Goal: Transaction & Acquisition: Purchase product/service

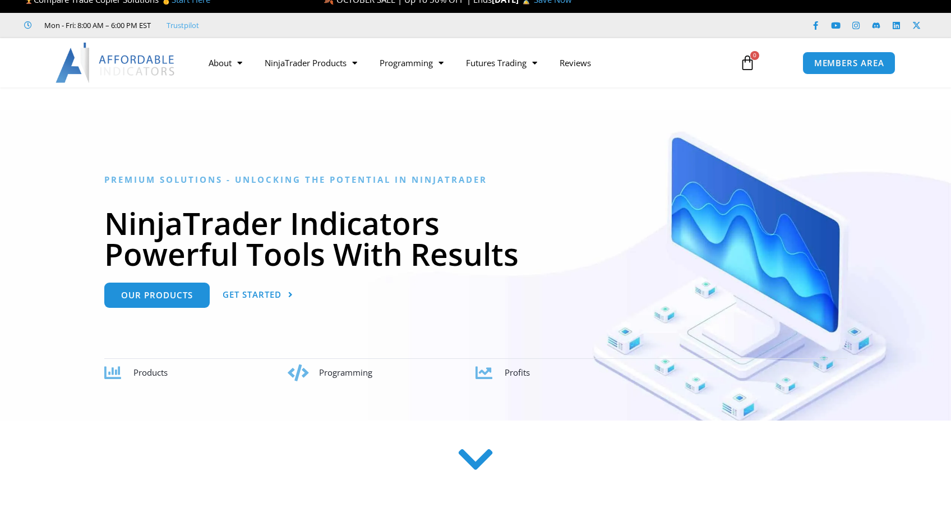
scroll to position [15, 0]
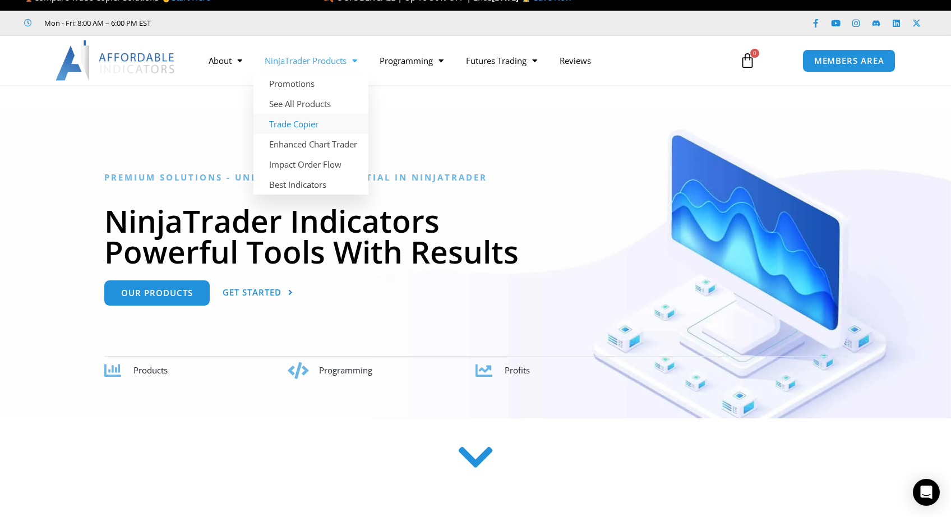
click at [306, 124] on link "Trade Copier" at bounding box center [311, 124] width 115 height 20
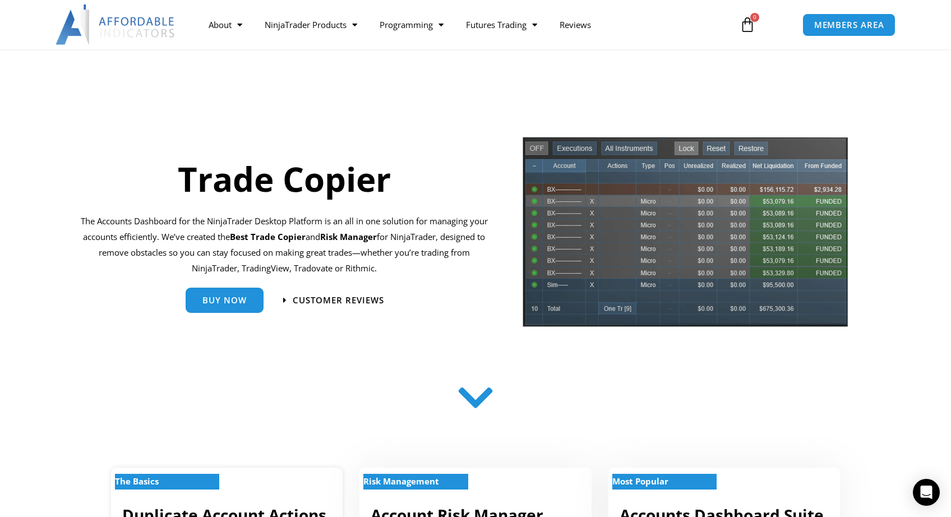
scroll to position [16, 0]
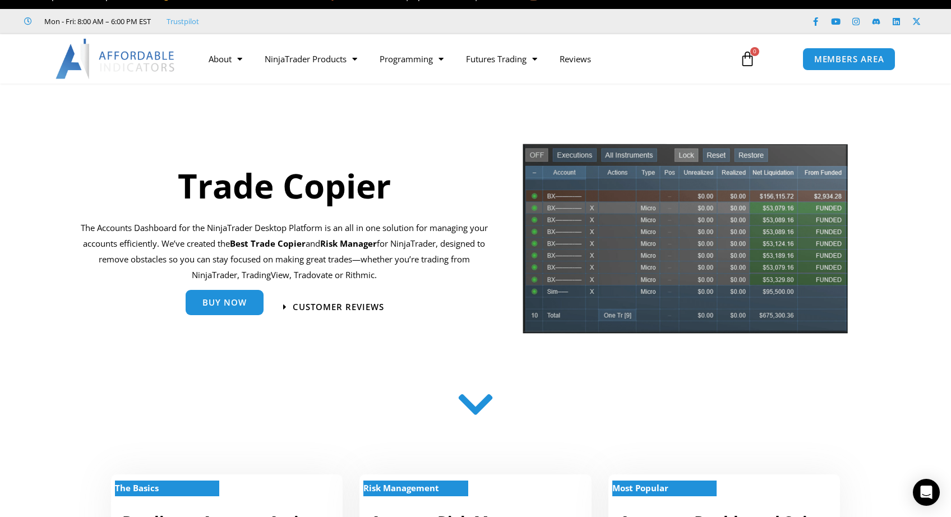
click at [235, 312] on link "Buy Now" at bounding box center [225, 302] width 78 height 25
